Goal: Find specific page/section: Find specific page/section

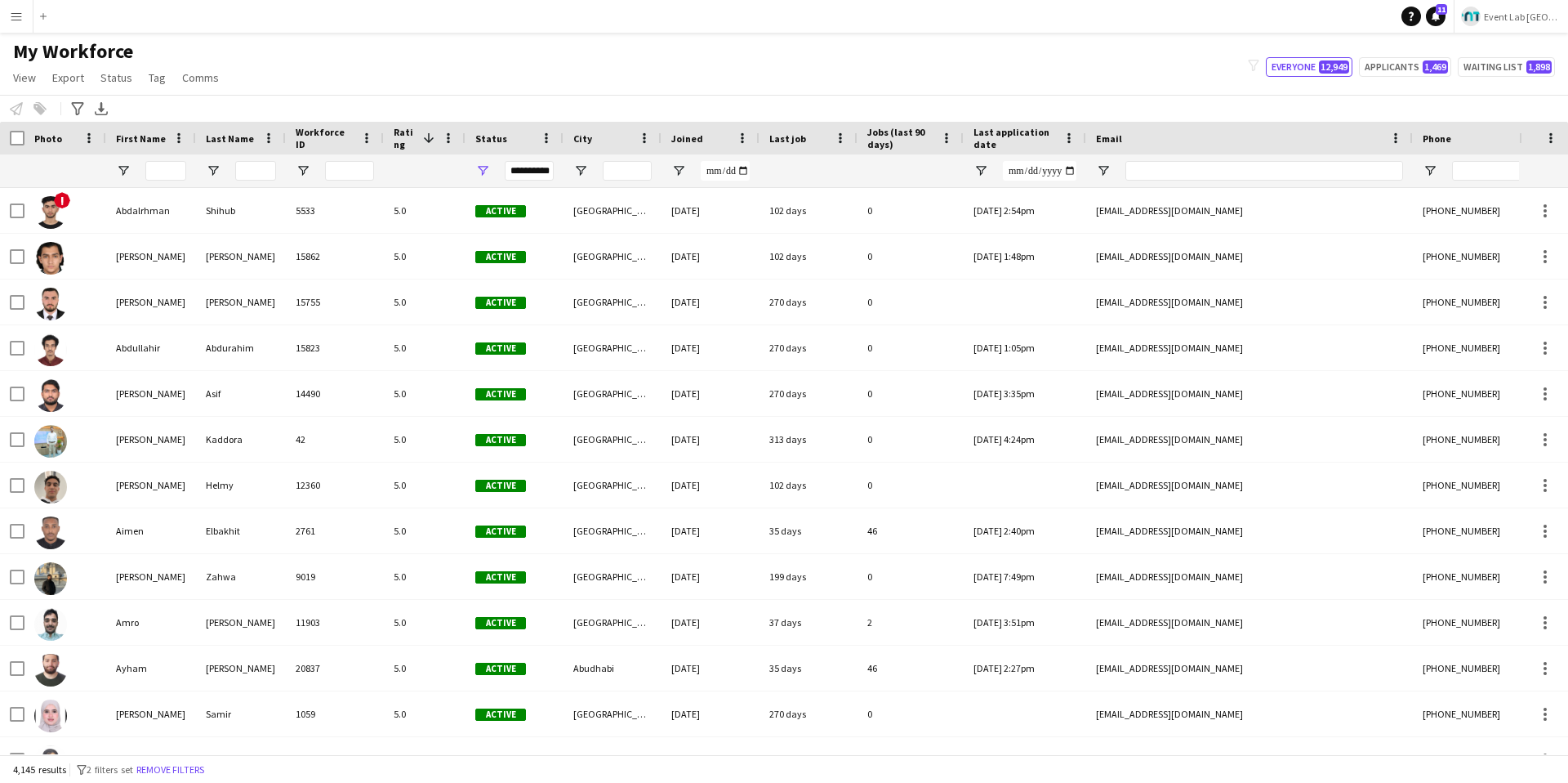
click at [706, 82] on div "My Workforce View Views Default view New view Update view Delete view Edit name…" at bounding box center [784, 67] width 1568 height 56
click at [482, 165] on span "Open Filter Menu" at bounding box center [483, 171] width 15 height 15
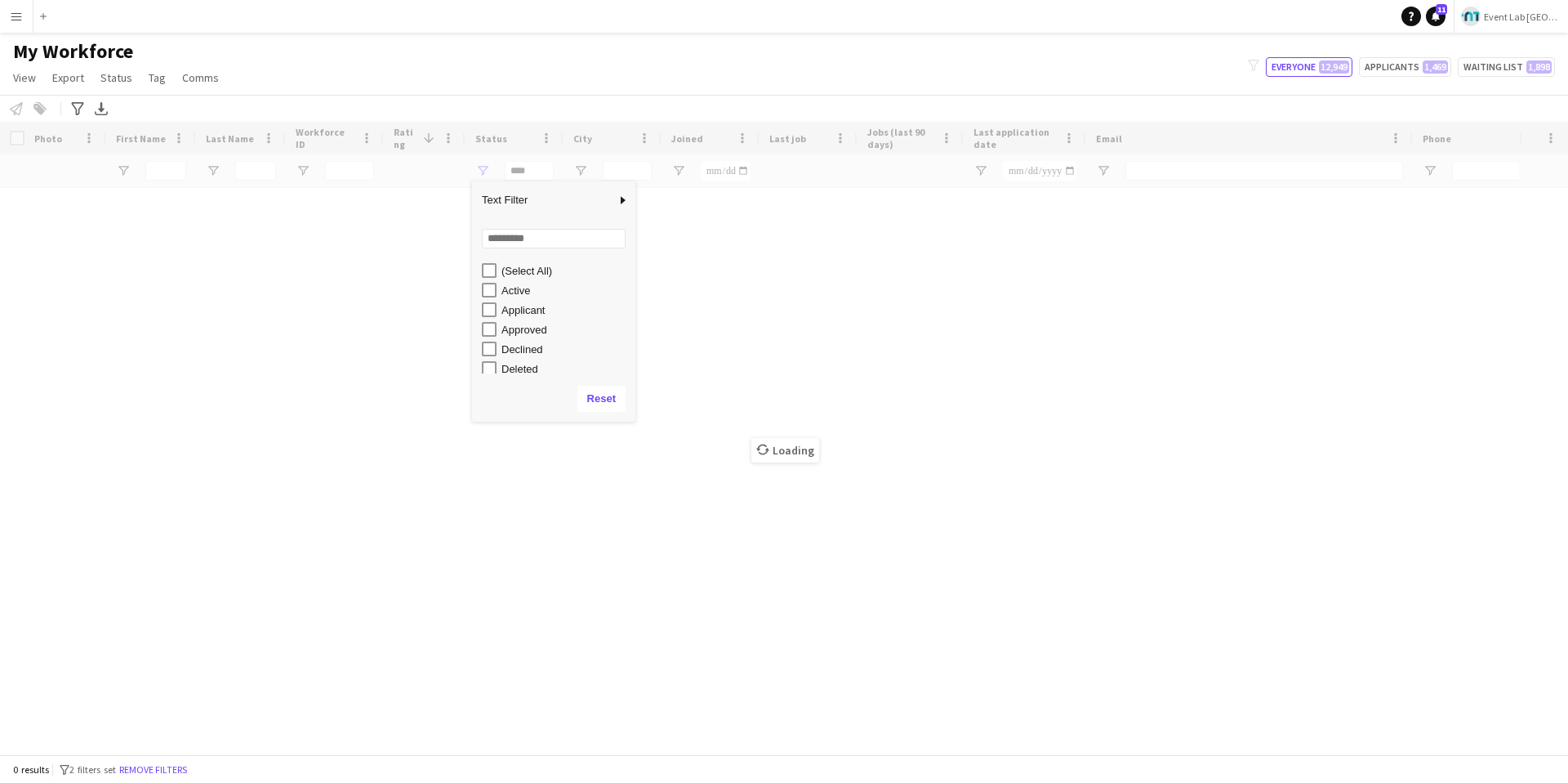
scroll to position [103, 0]
click at [639, 71] on div "My Workforce View Views Default view New view Update view Delete view Edit name…" at bounding box center [784, 67] width 1568 height 56
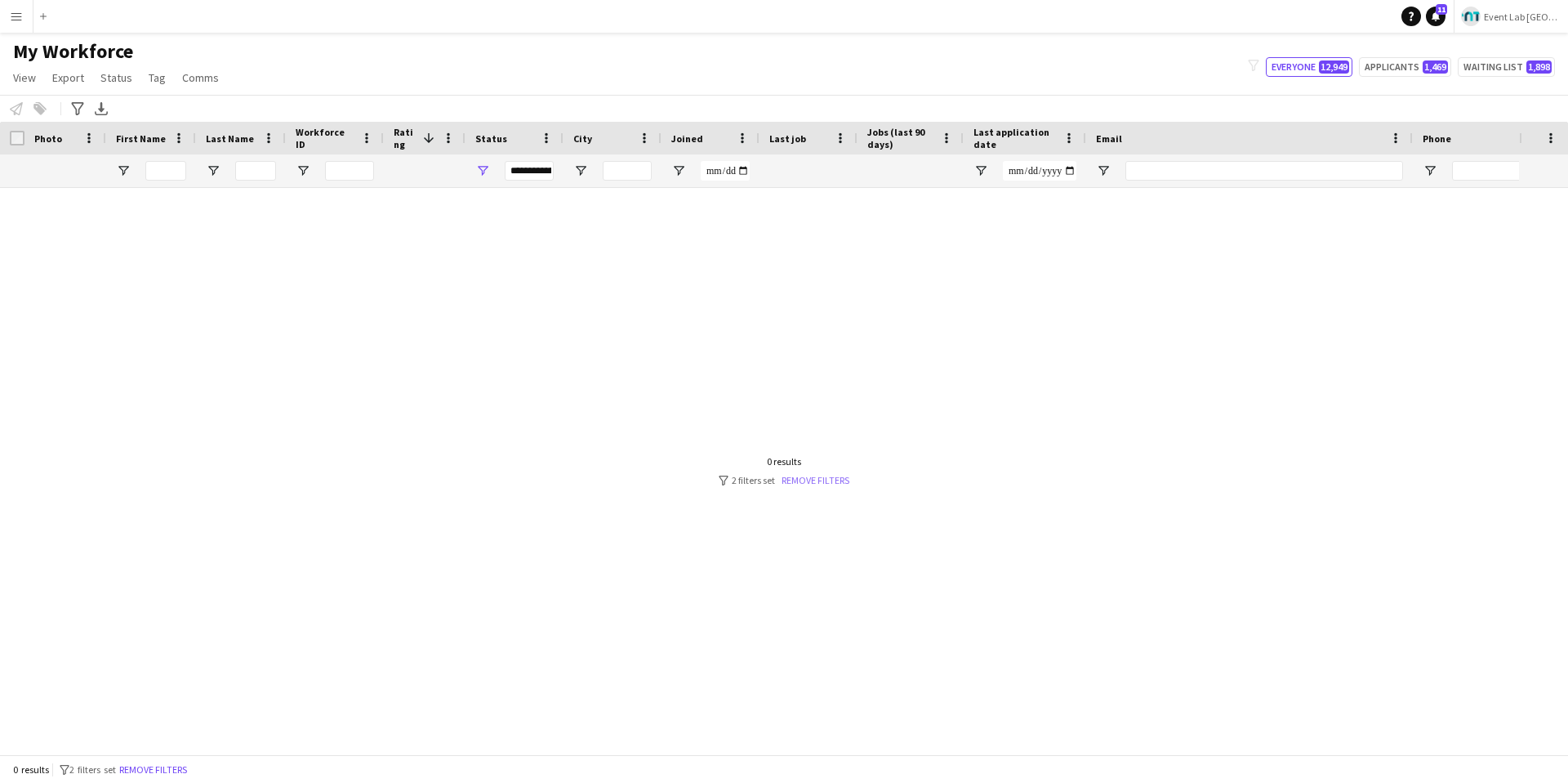
click at [792, 483] on link "Remove filters" at bounding box center [815, 480] width 68 height 12
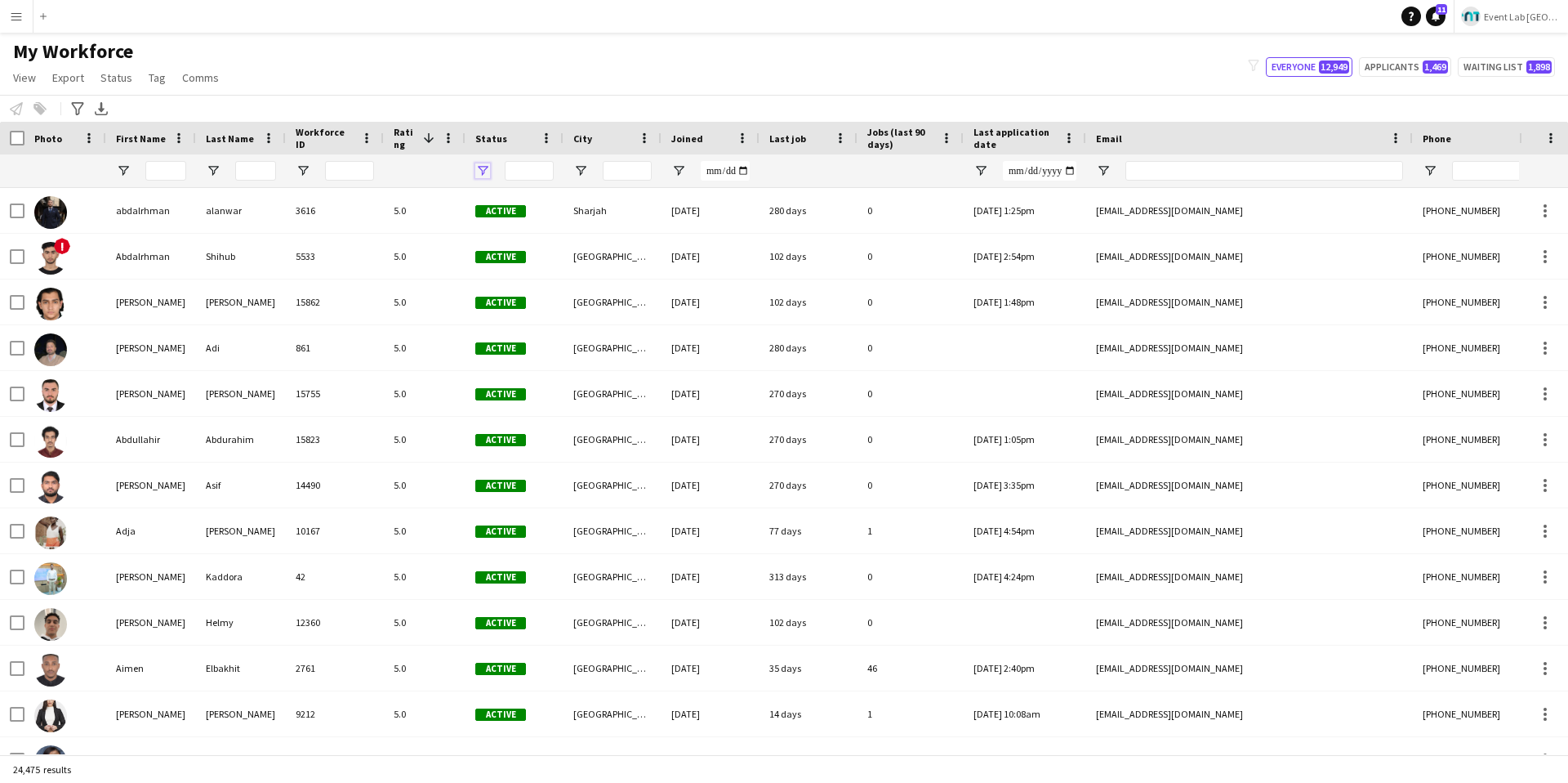
click at [482, 166] on span "Open Filter Menu" at bounding box center [483, 171] width 15 height 15
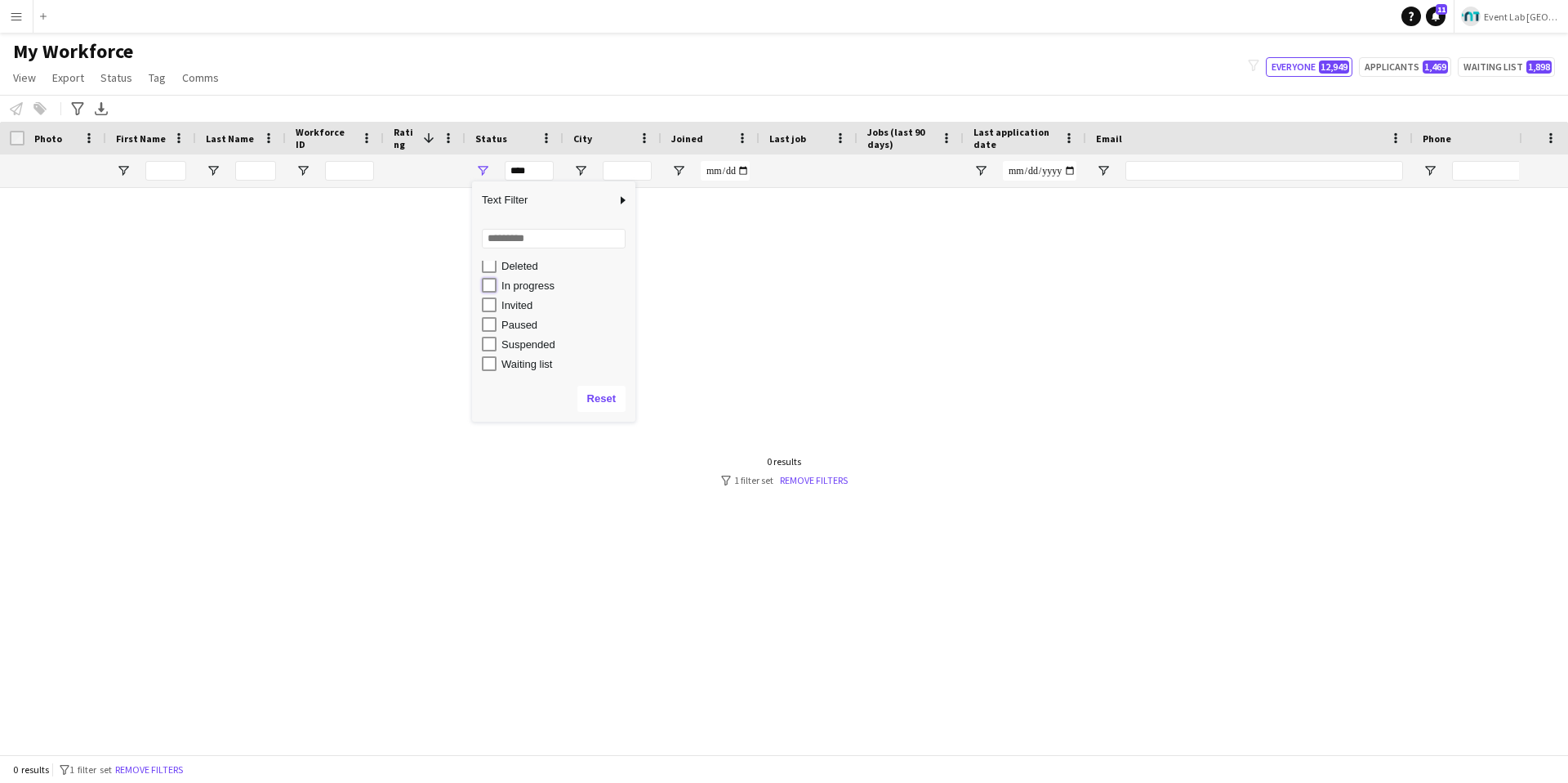
type input "**********"
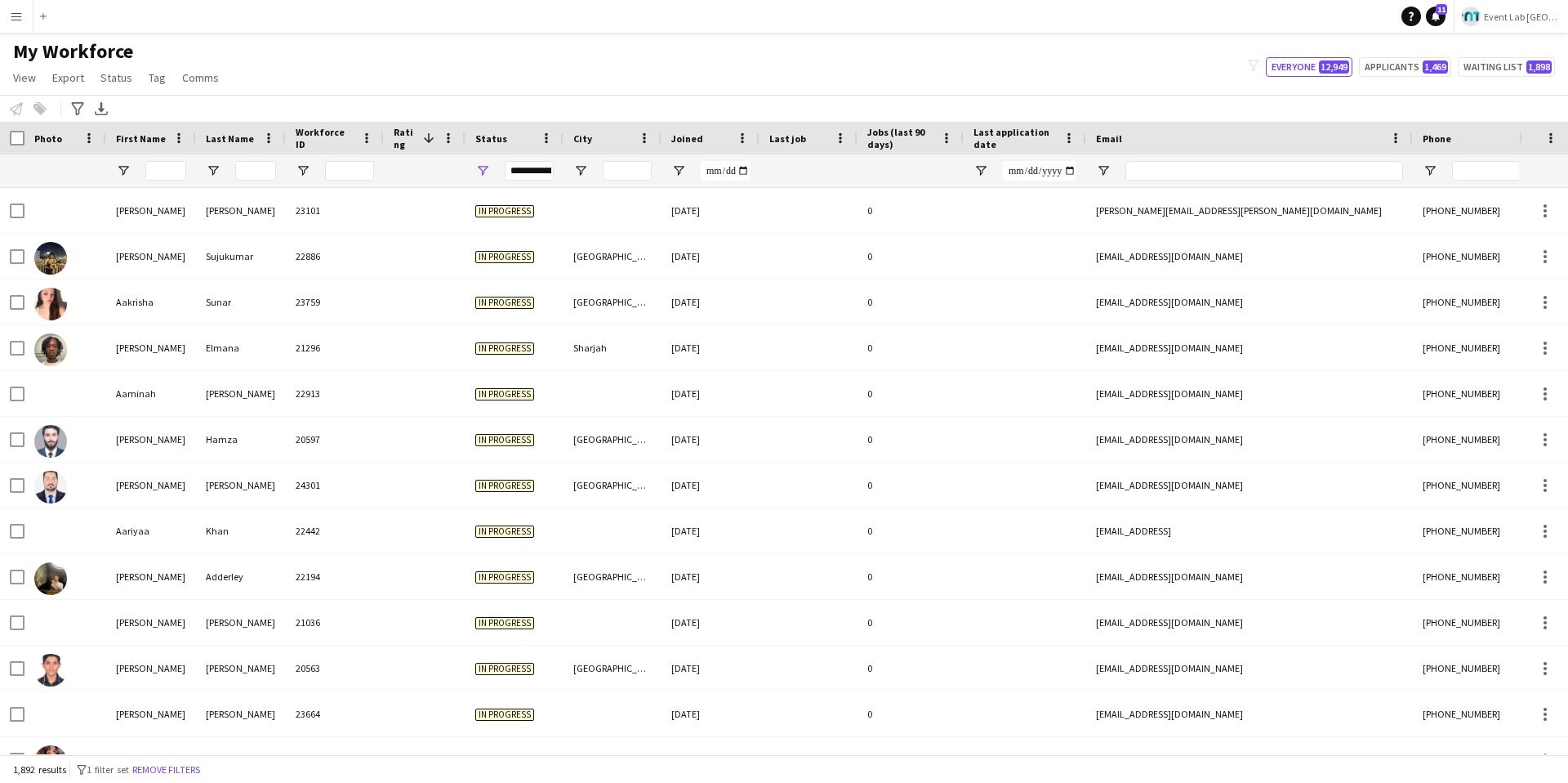
click at [572, 96] on div "Notify workforce Add to tag Select at least one crew to tag him or her. Advance…" at bounding box center [784, 108] width 1568 height 27
click at [696, 133] on span "Joined" at bounding box center [687, 138] width 32 height 12
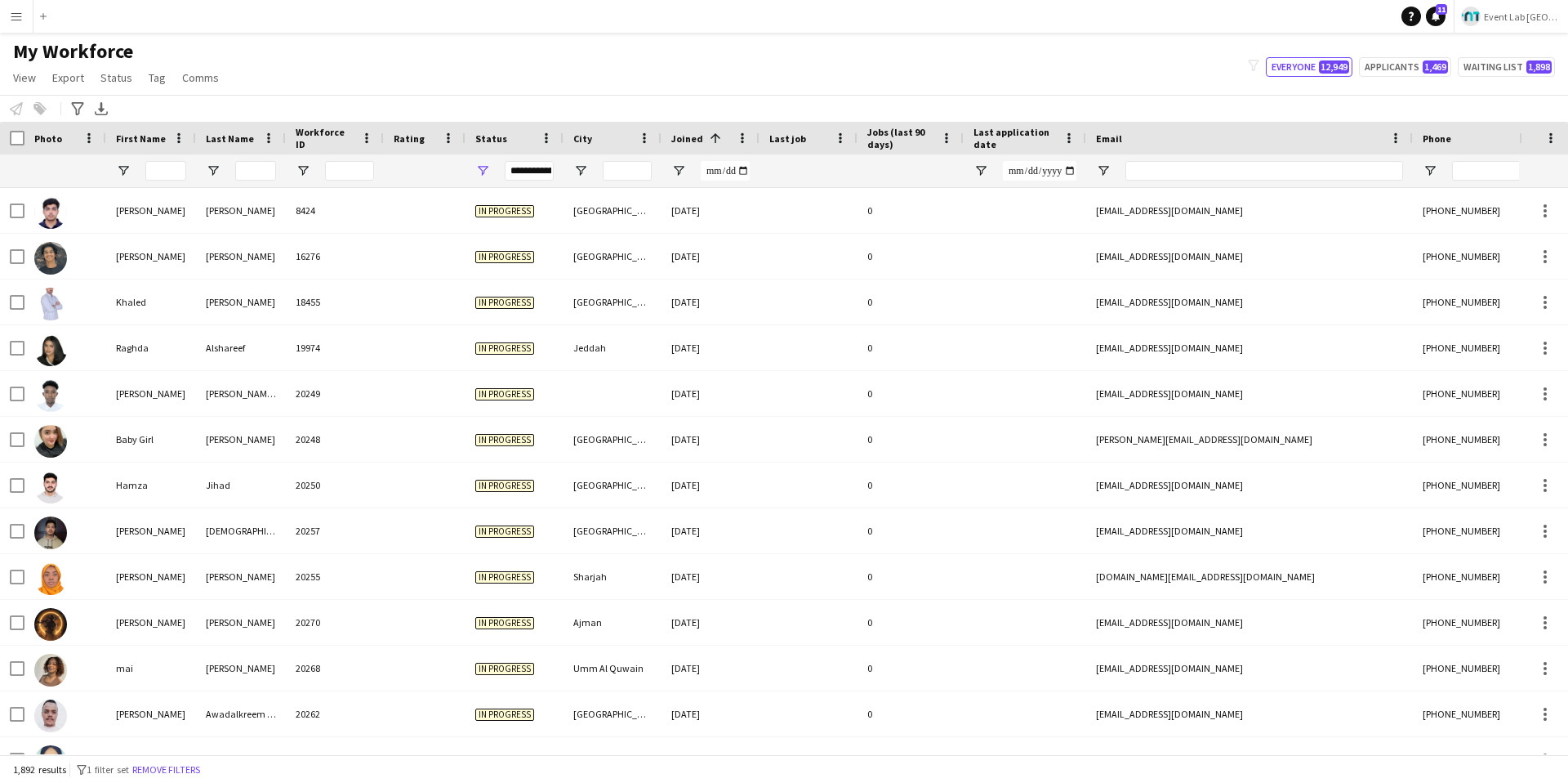
click at [708, 135] on span at bounding box center [716, 138] width 15 height 15
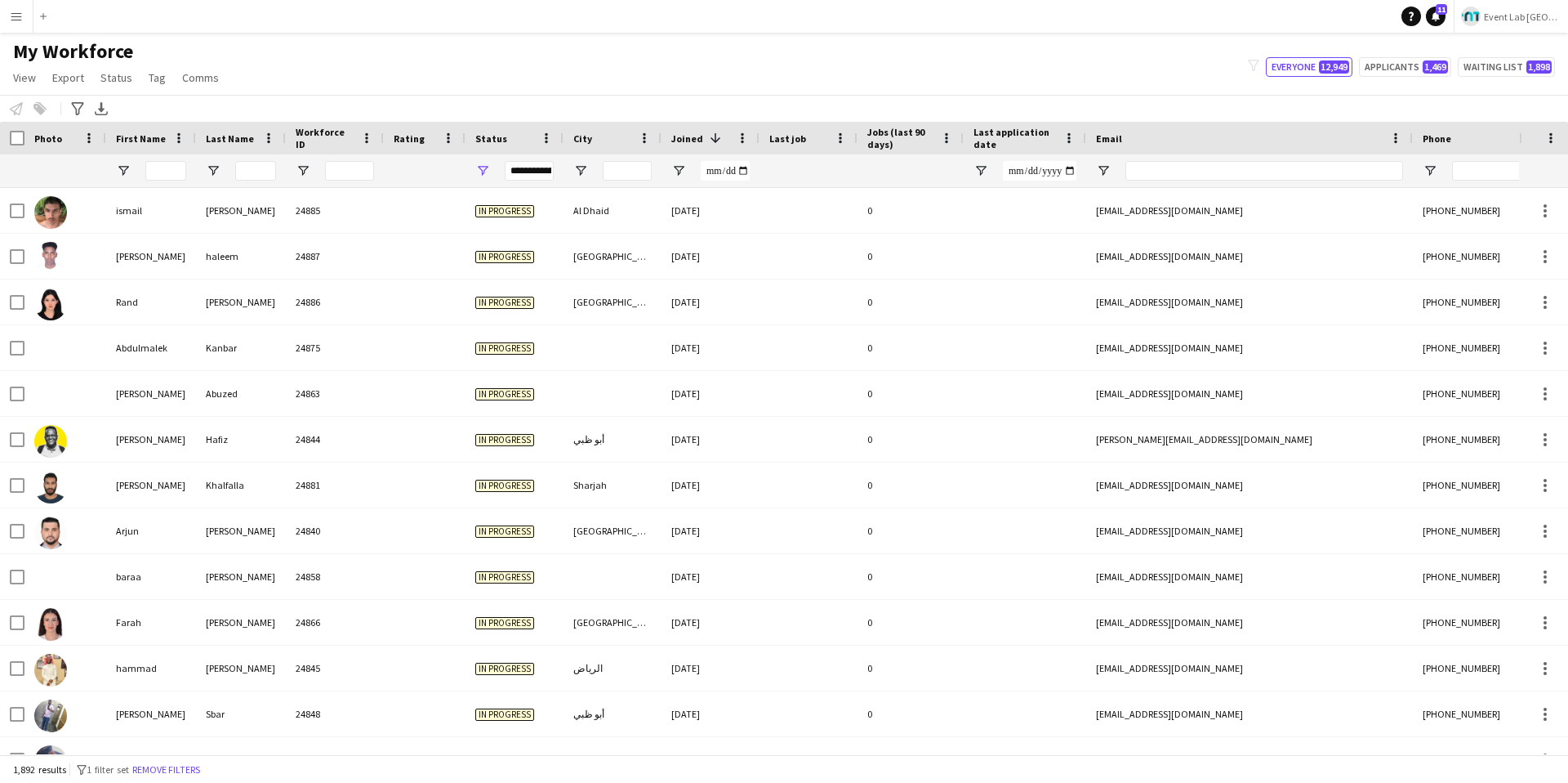
click at [708, 135] on span at bounding box center [716, 138] width 15 height 15
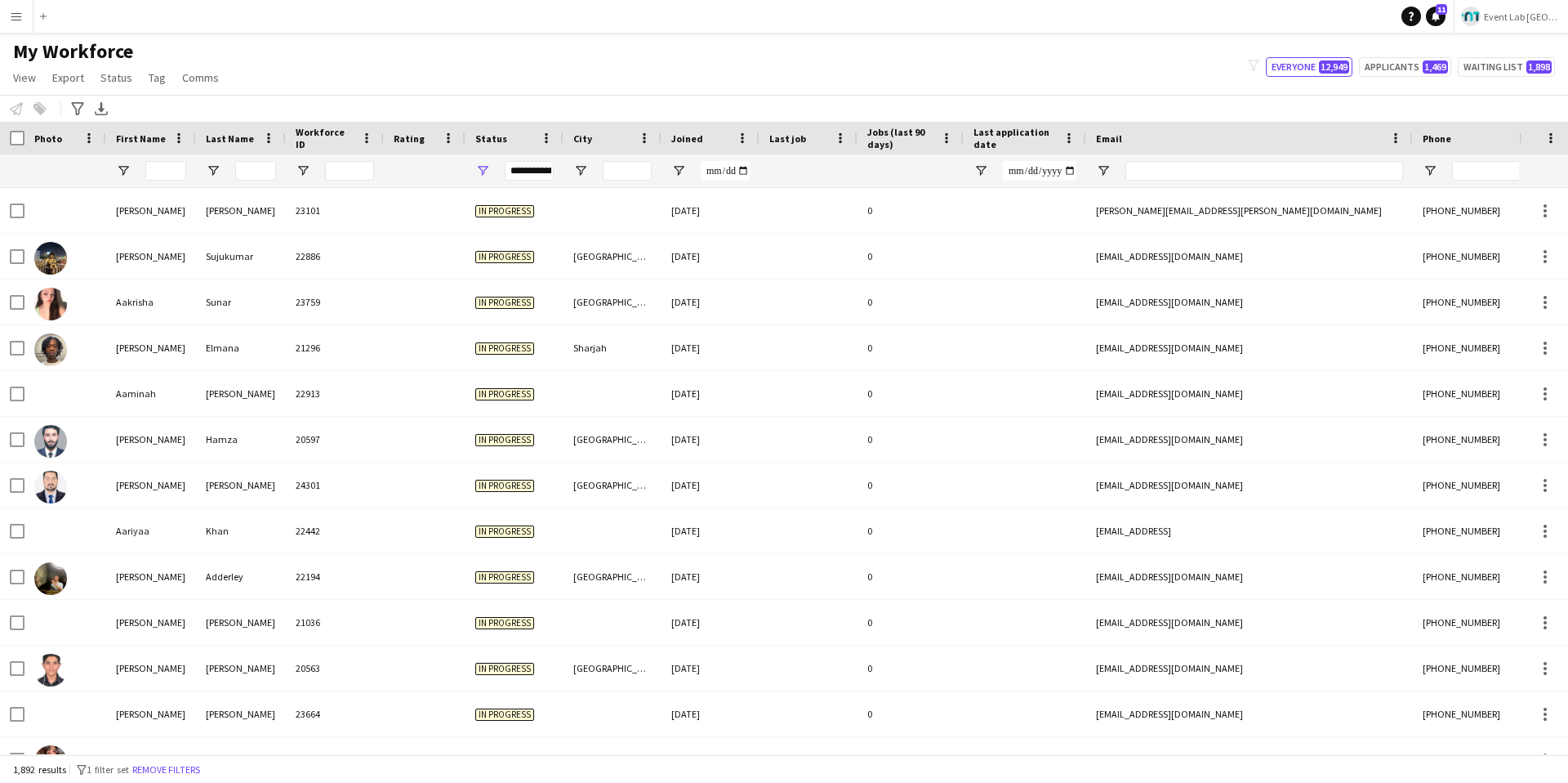
click at [704, 154] on div at bounding box center [725, 170] width 49 height 32
click at [700, 137] on span "Joined" at bounding box center [687, 138] width 32 height 12
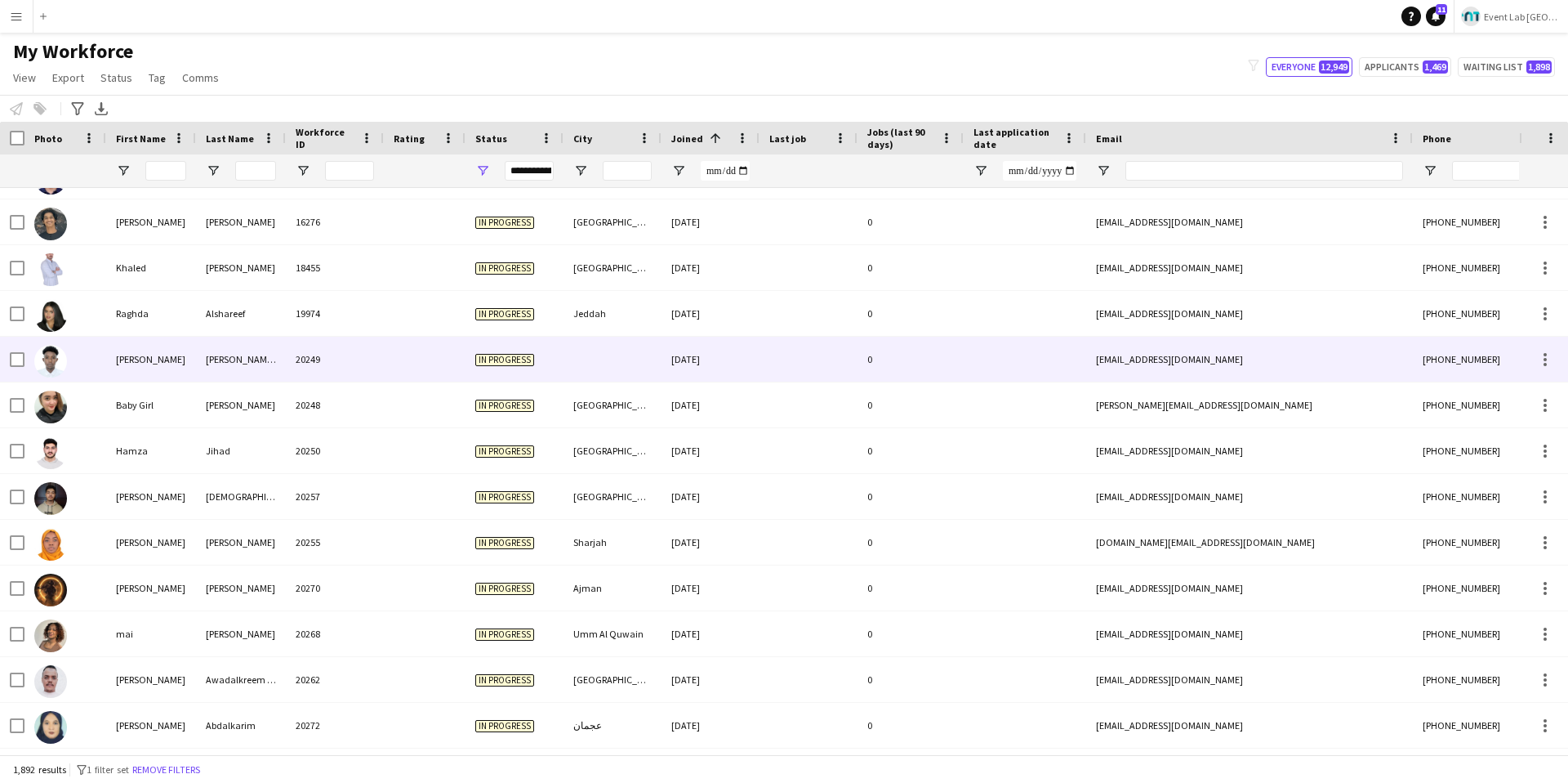
scroll to position [48, 0]
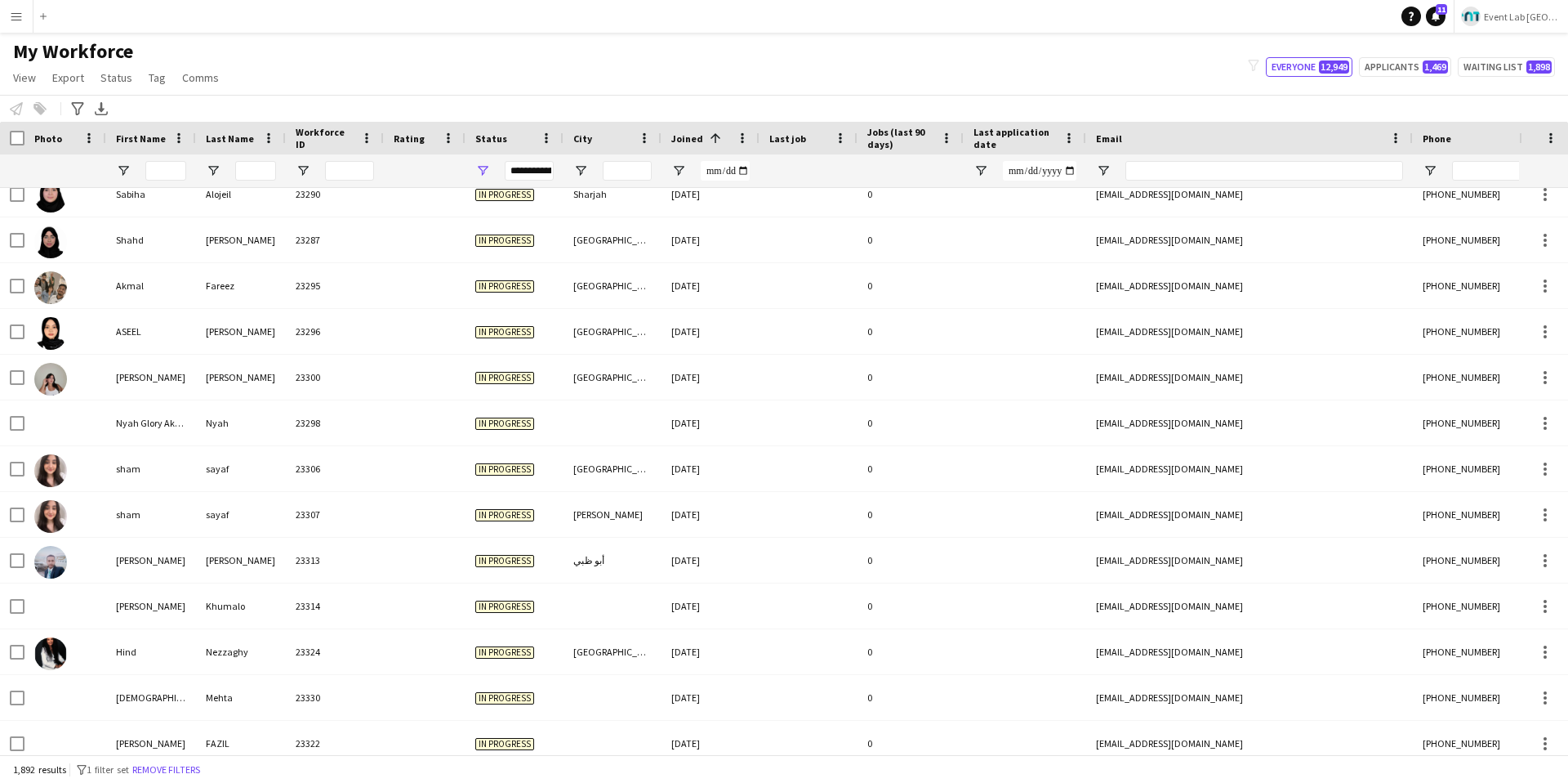
click at [688, 133] on span "Joined" at bounding box center [687, 138] width 32 height 12
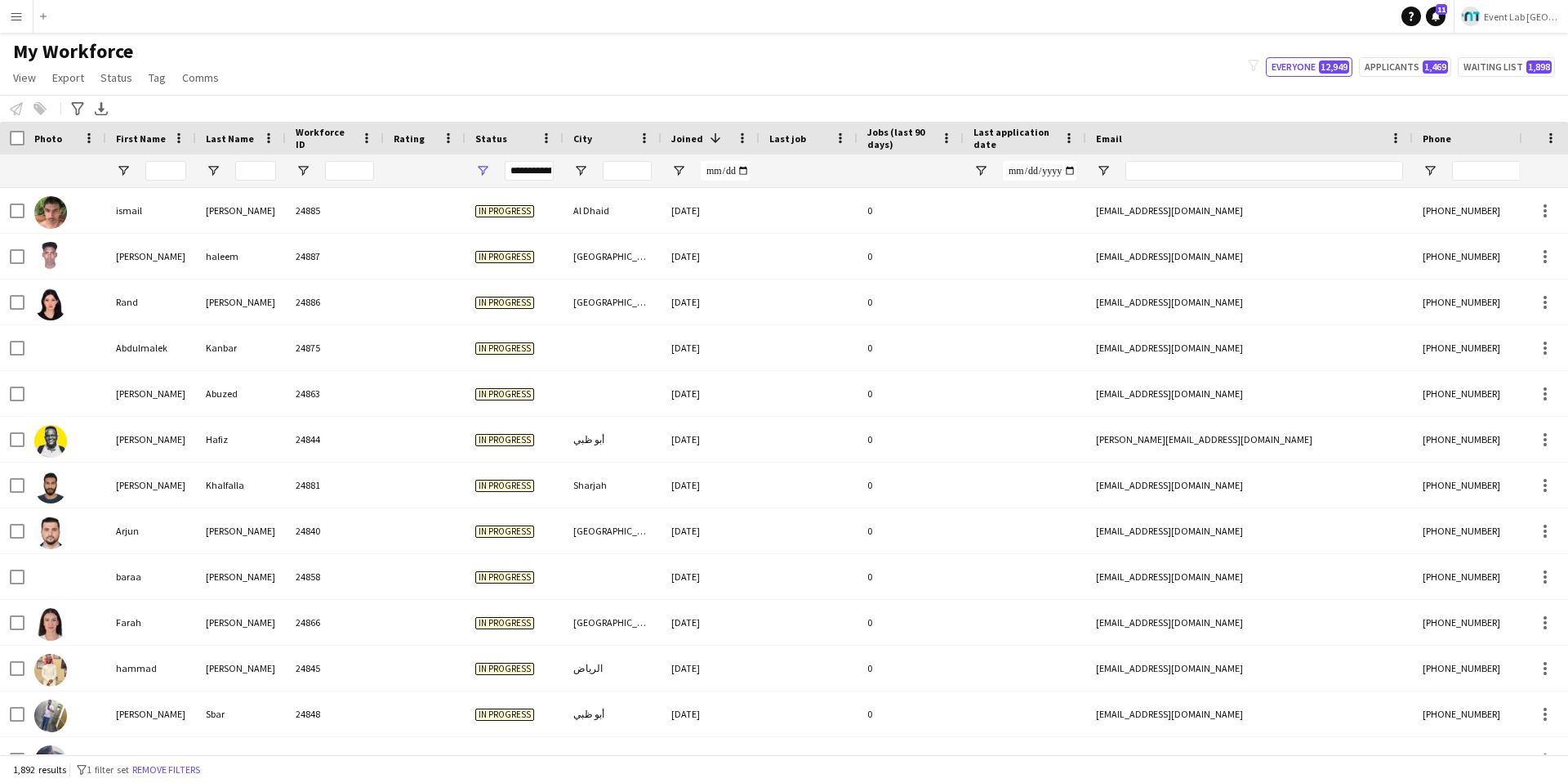
click at [763, 76] on div "My Workforce View Views Default view New view Update view Delete view Edit name…" at bounding box center [784, 67] width 1568 height 56
click at [674, 61] on div "My Workforce View Views Default view New view Update view Delete view Edit name…" at bounding box center [784, 67] width 1568 height 56
click at [671, 80] on div "My Workforce View Views Default view New view Update view Delete view Edit name…" at bounding box center [784, 67] width 1568 height 56
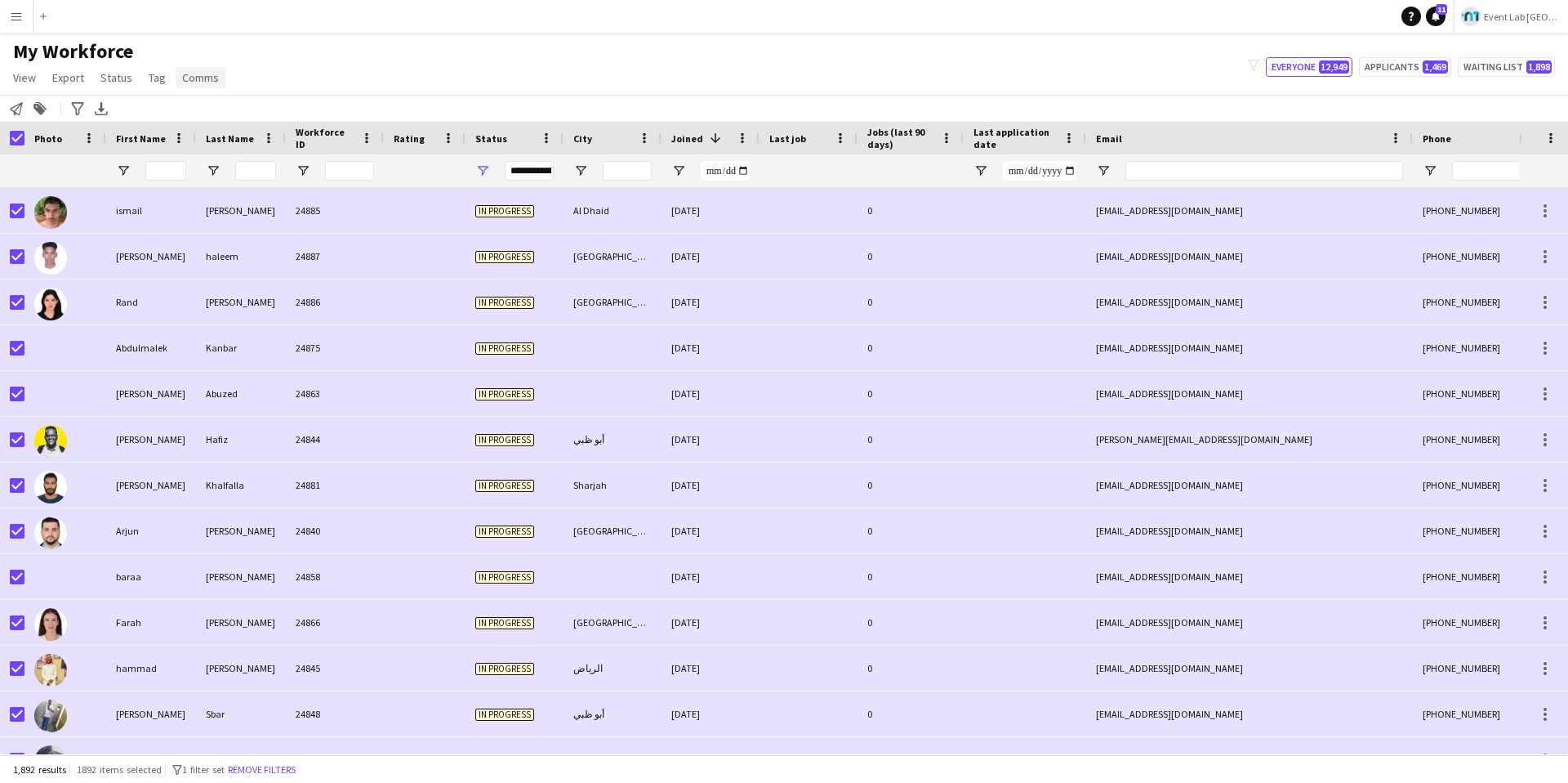
click at [184, 80] on span "Comms" at bounding box center [200, 78] width 37 height 15
click at [453, 88] on div "My Workforce View Views Default view New view Update view Delete view Edit name…" at bounding box center [784, 67] width 1568 height 56
